Goal: Find specific page/section: Find specific page/section

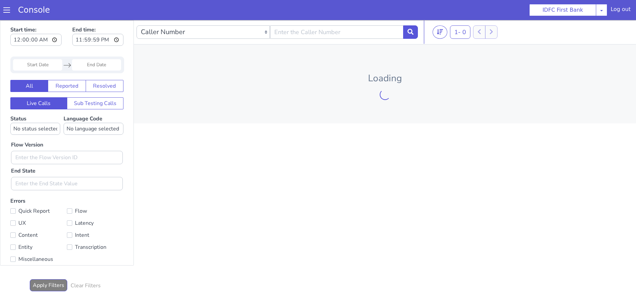
click at [5, 9] on span at bounding box center [6, 10] width 7 height 7
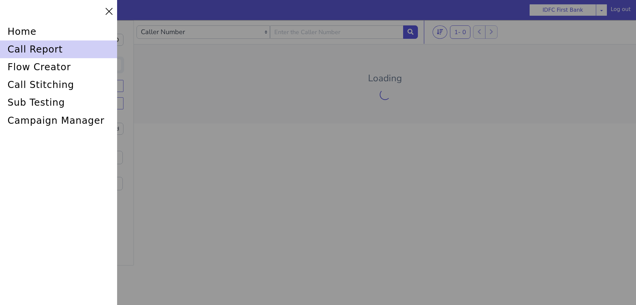
click at [38, 54] on div "call report" at bounding box center [58, 49] width 117 height 18
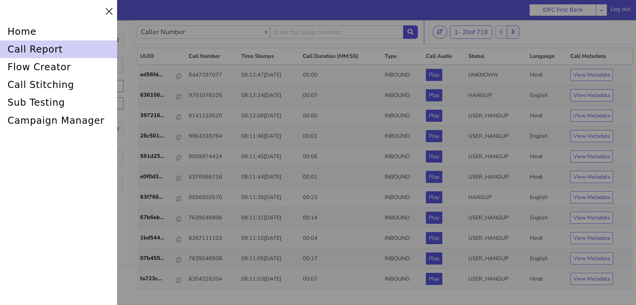
click at [27, 48] on div "call report" at bounding box center [58, 49] width 117 height 18
click at [64, 45] on div "call report" at bounding box center [58, 49] width 117 height 18
click at [42, 49] on div "call report" at bounding box center [58, 49] width 117 height 18
click at [21, 49] on div "call report" at bounding box center [58, 49] width 117 height 18
click at [22, 47] on div "call report" at bounding box center [58, 49] width 117 height 18
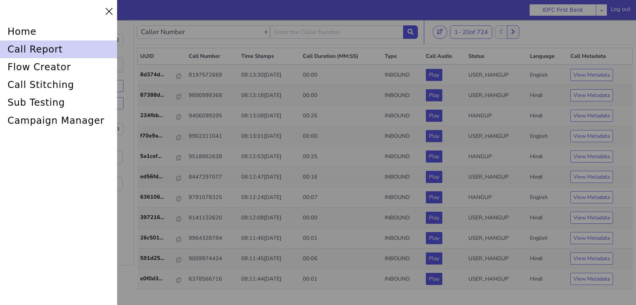
click at [46, 48] on div "call report" at bounding box center [58, 49] width 117 height 18
click at [22, 45] on div "call report" at bounding box center [58, 49] width 117 height 18
